Goal: Navigation & Orientation: Find specific page/section

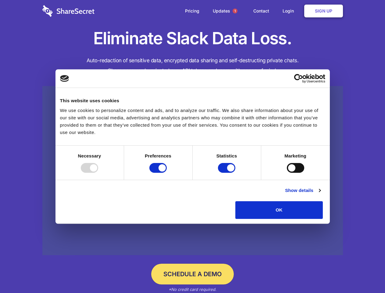
click at [98, 173] on div at bounding box center [89, 168] width 17 height 10
click at [167, 173] on input "Preferences" at bounding box center [157, 168] width 17 height 10
checkbox input "false"
click at [227, 173] on input "Statistics" at bounding box center [226, 168] width 17 height 10
checkbox input "false"
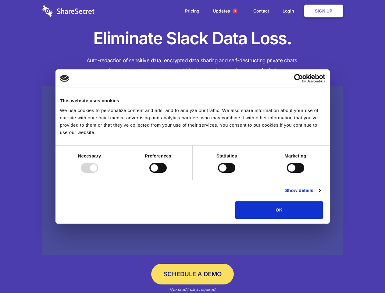
click at [287, 173] on input "Marketing" at bounding box center [295, 168] width 17 height 10
checkbox input "true"
click at [320, 194] on link "Show details" at bounding box center [302, 190] width 35 height 7
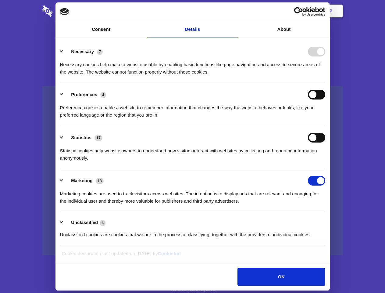
click at [325, 83] on li "Necessary 7 Necessary cookies help make a website usable by enabling basic func…" at bounding box center [192, 61] width 265 height 43
click at [235, 11] on span "1" at bounding box center [235, 11] width 5 height 5
